Goal: Task Accomplishment & Management: Use online tool/utility

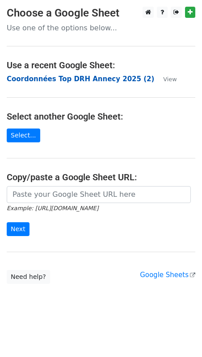
click at [58, 81] on strong "Coordonnées Top DRH Annecy 2025 (2)" at bounding box center [80, 79] width 147 height 8
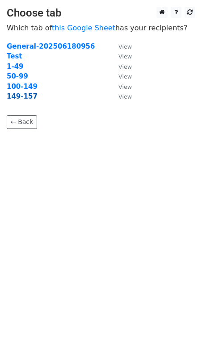
click at [21, 95] on strong "149-157" at bounding box center [22, 96] width 31 height 8
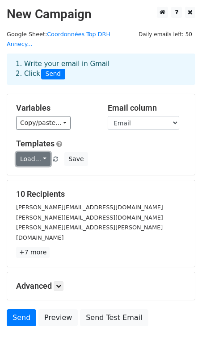
click at [32, 152] on link "Load..." at bounding box center [33, 159] width 34 height 14
click at [32, 171] on link "Salons" at bounding box center [51, 178] width 70 height 14
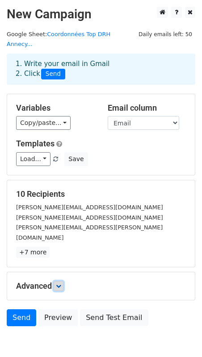
click at [59, 281] on link at bounding box center [59, 286] width 10 height 10
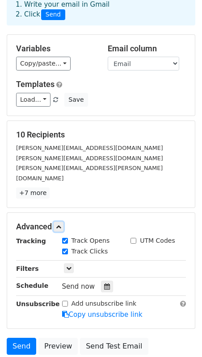
scroll to position [112, 0]
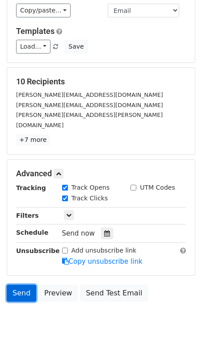
click at [23, 284] on link "Send" at bounding box center [21, 292] width 29 height 17
